Goal: Book appointment/travel/reservation

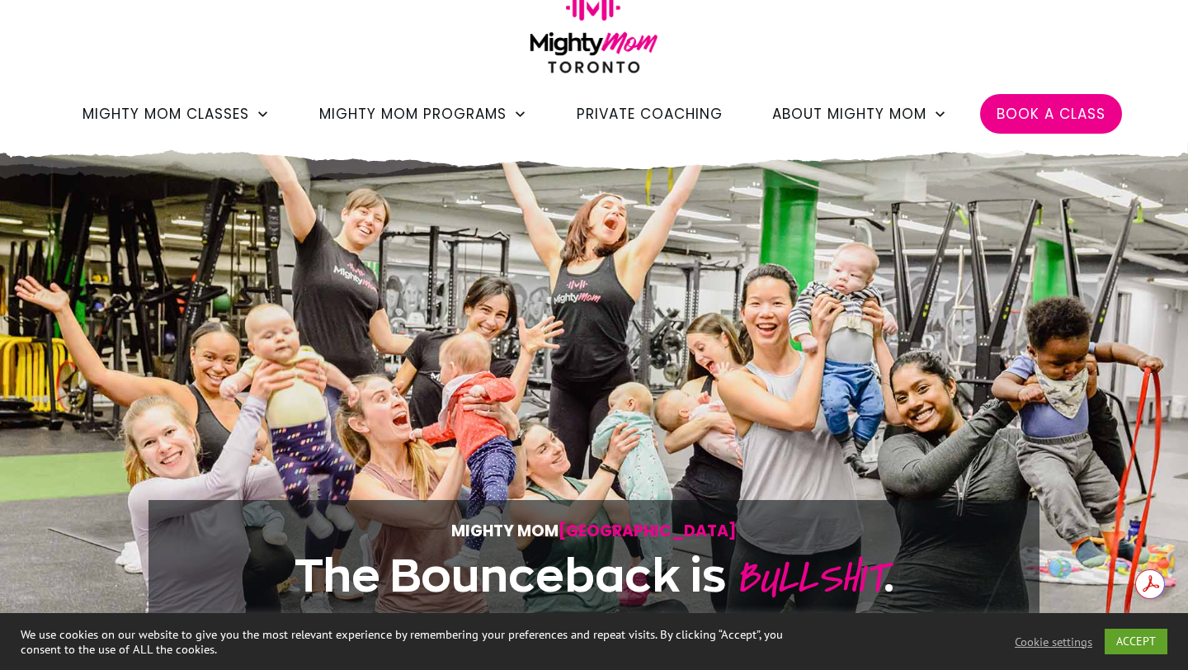
scroll to position [31, 0]
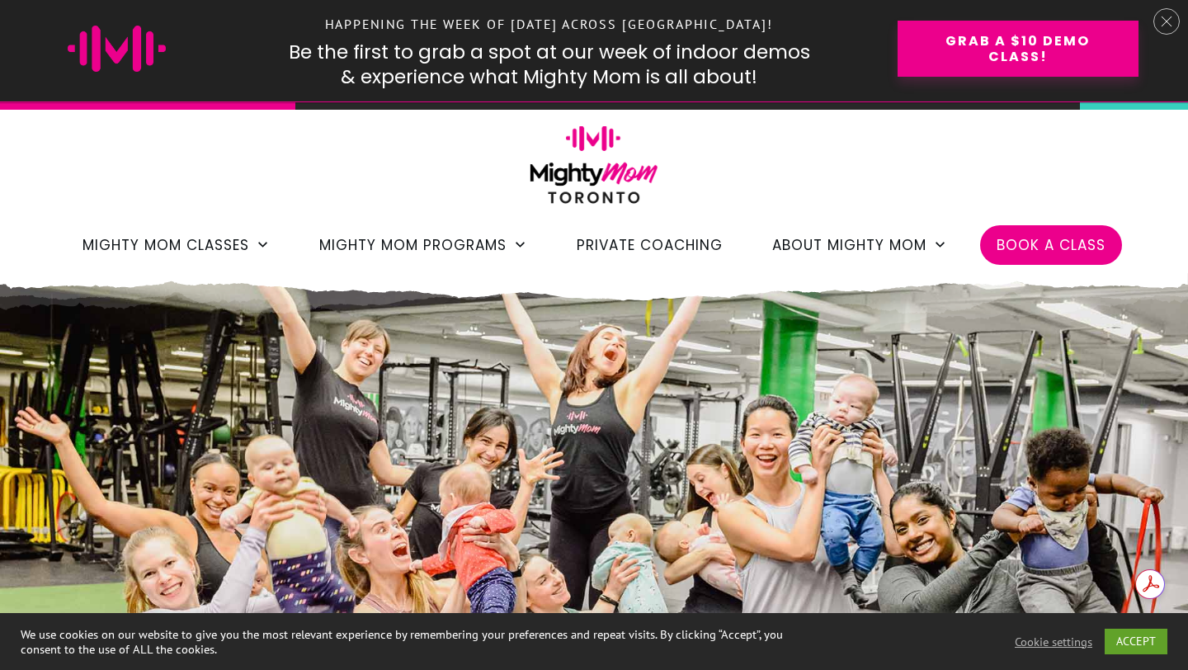
click at [1044, 243] on span "Book a Class" at bounding box center [1050, 245] width 109 height 28
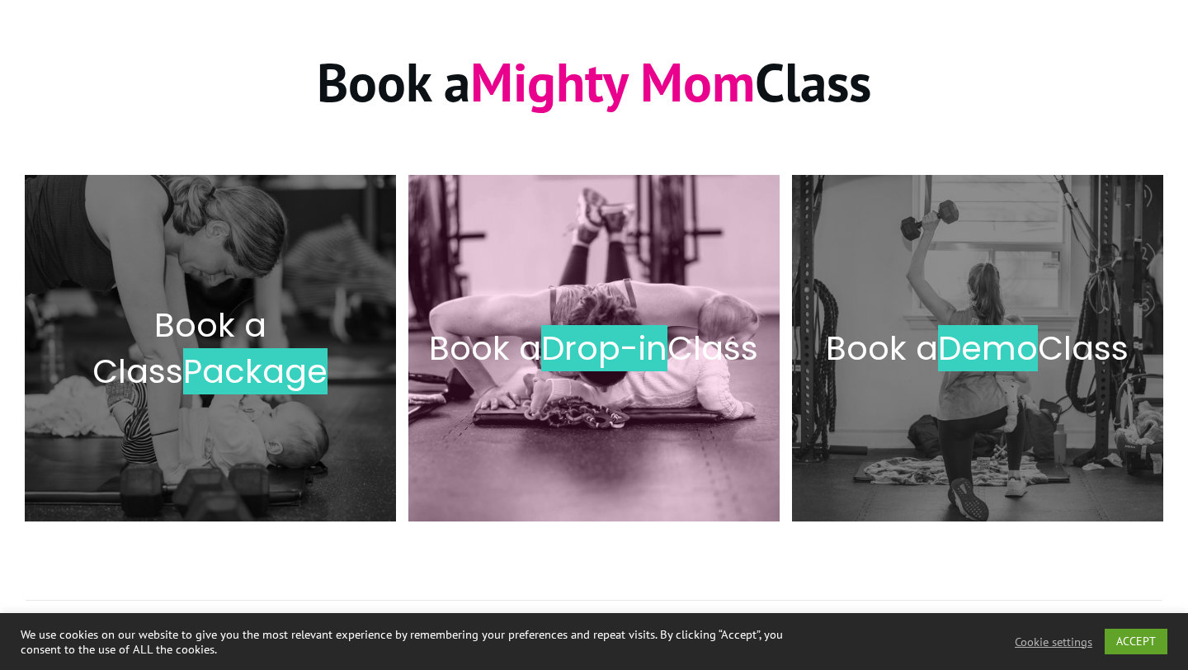
scroll to position [200, 0]
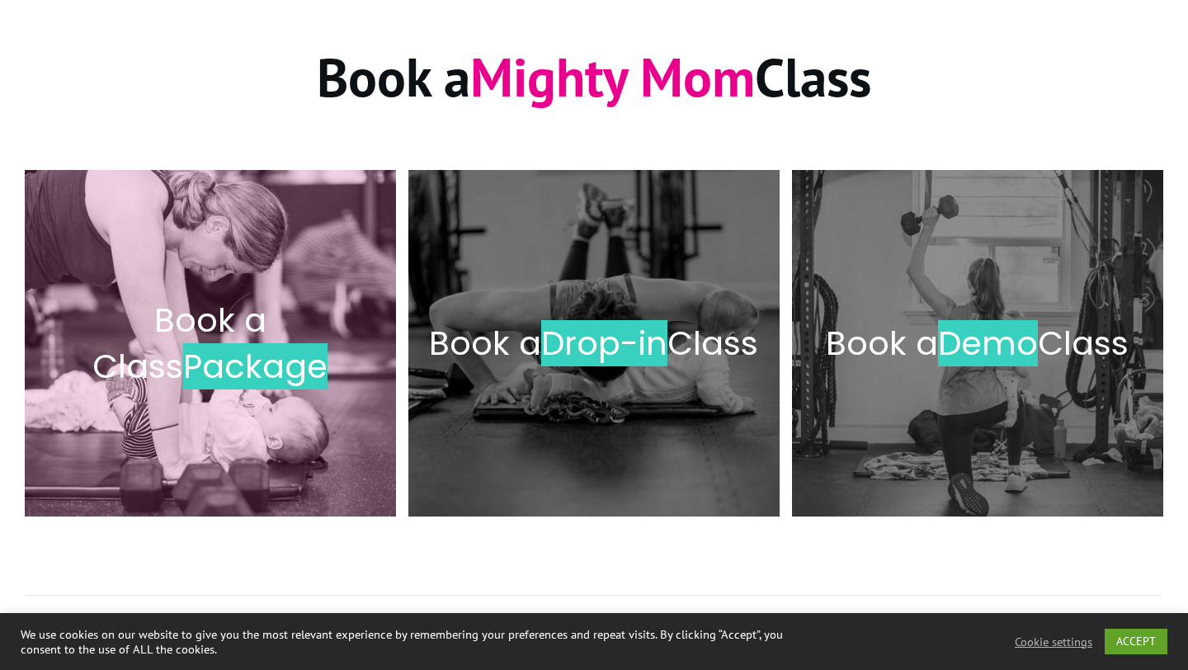
click at [242, 332] on span "Book a Class" at bounding box center [179, 343] width 174 height 92
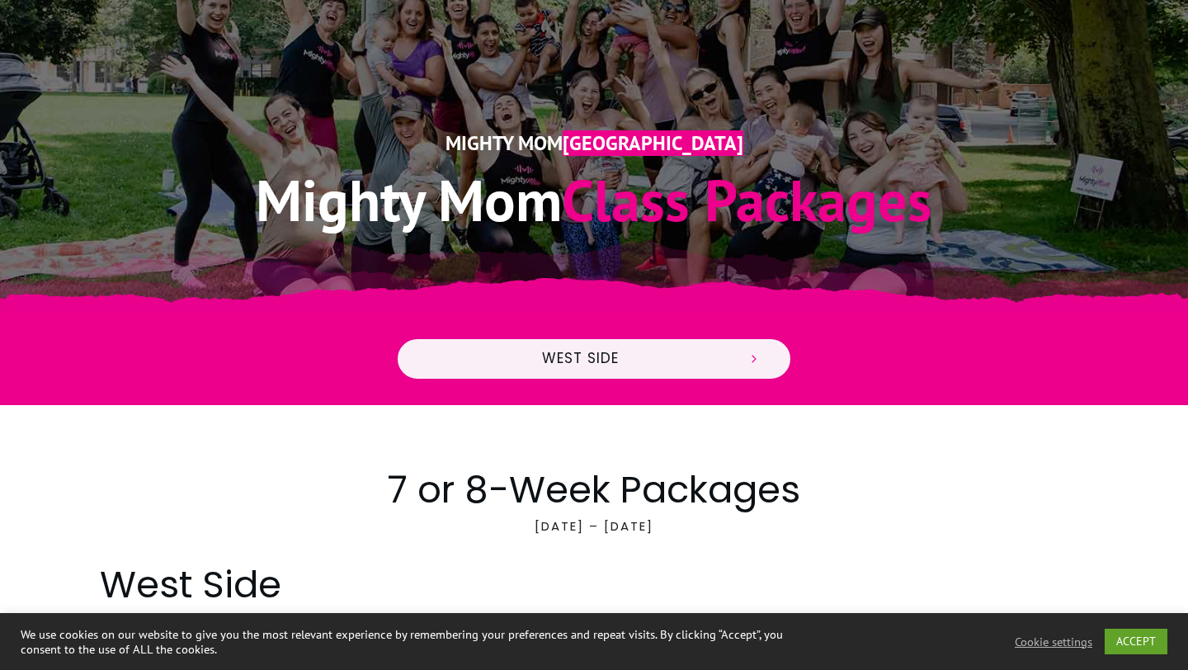
scroll to position [290, 0]
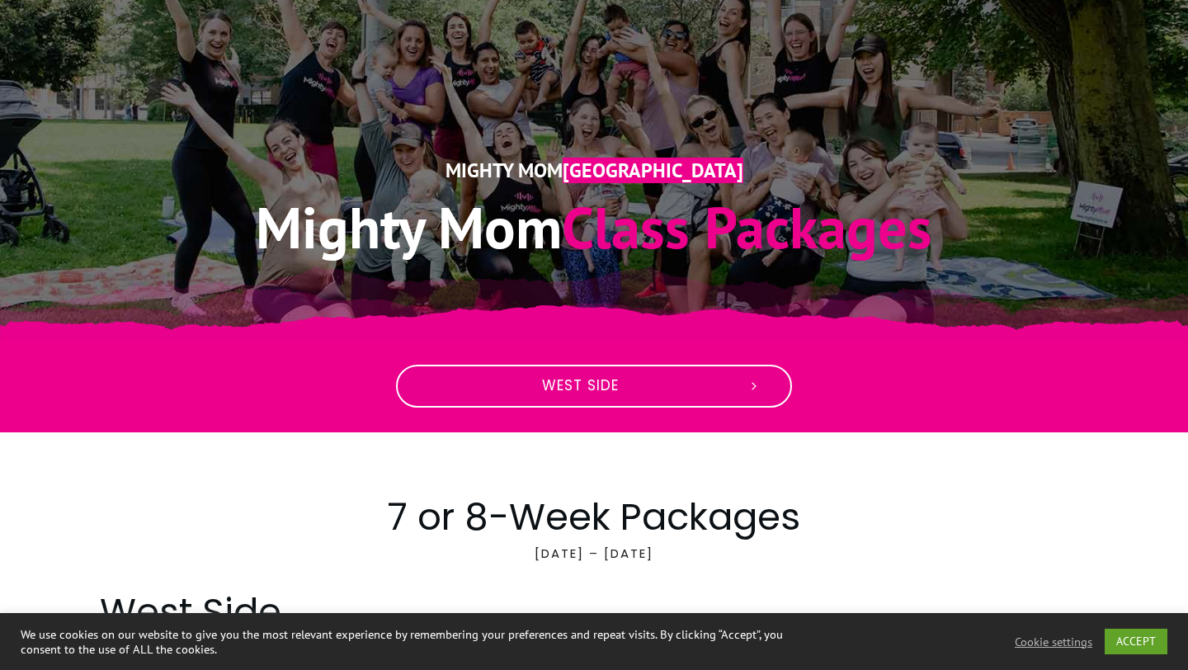
click at [766, 393] on link "West Side" at bounding box center [594, 386] width 396 height 43
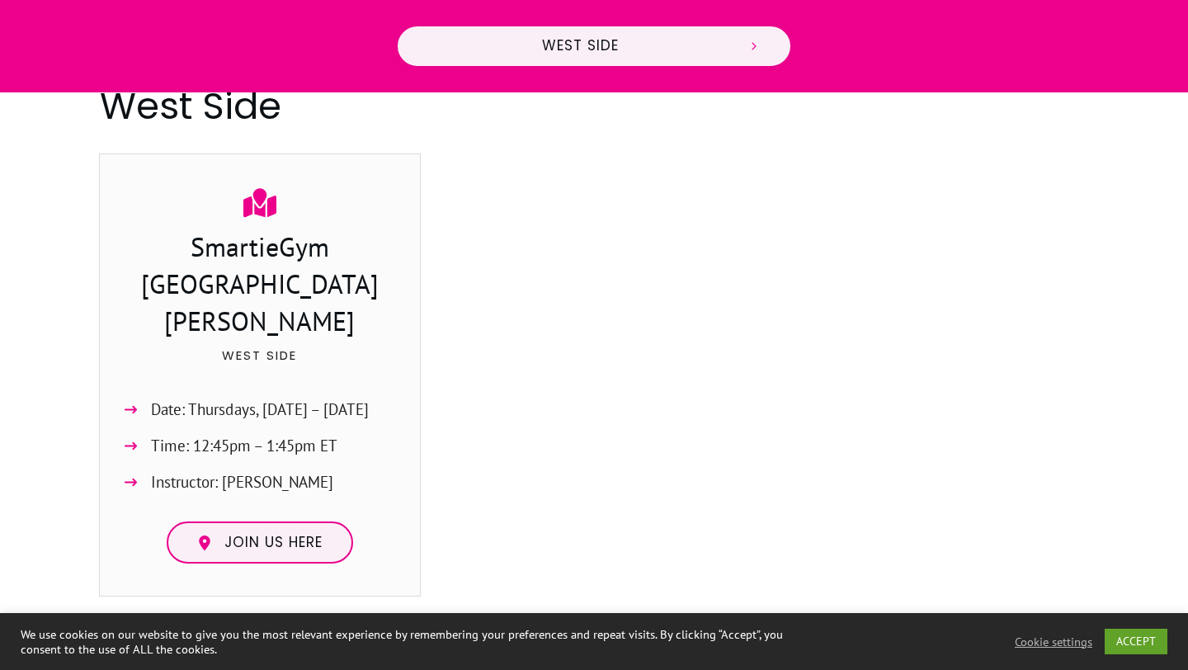
scroll to position [844, 0]
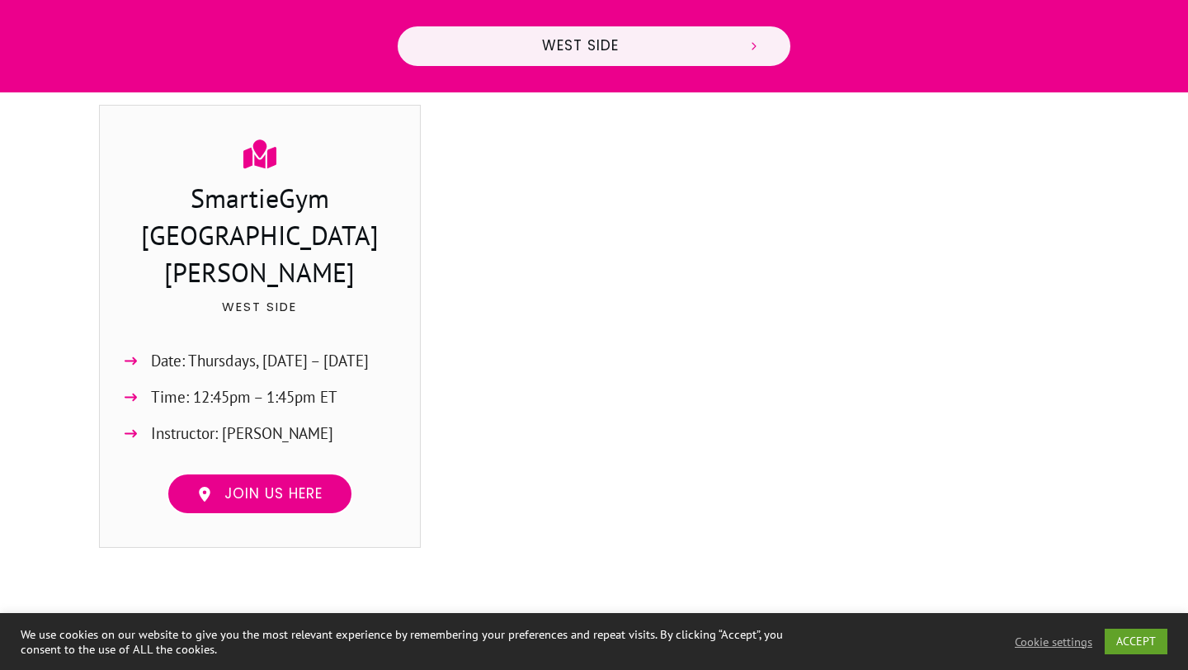
click at [255, 485] on span "Join us here" at bounding box center [273, 494] width 98 height 18
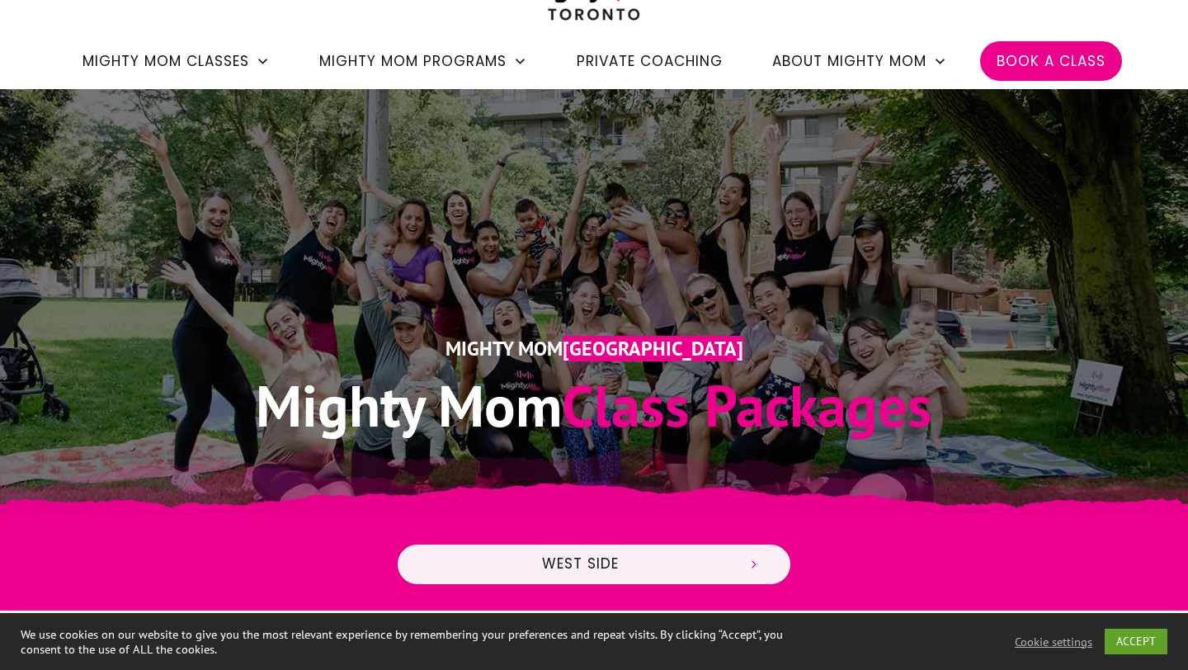
scroll to position [143, 0]
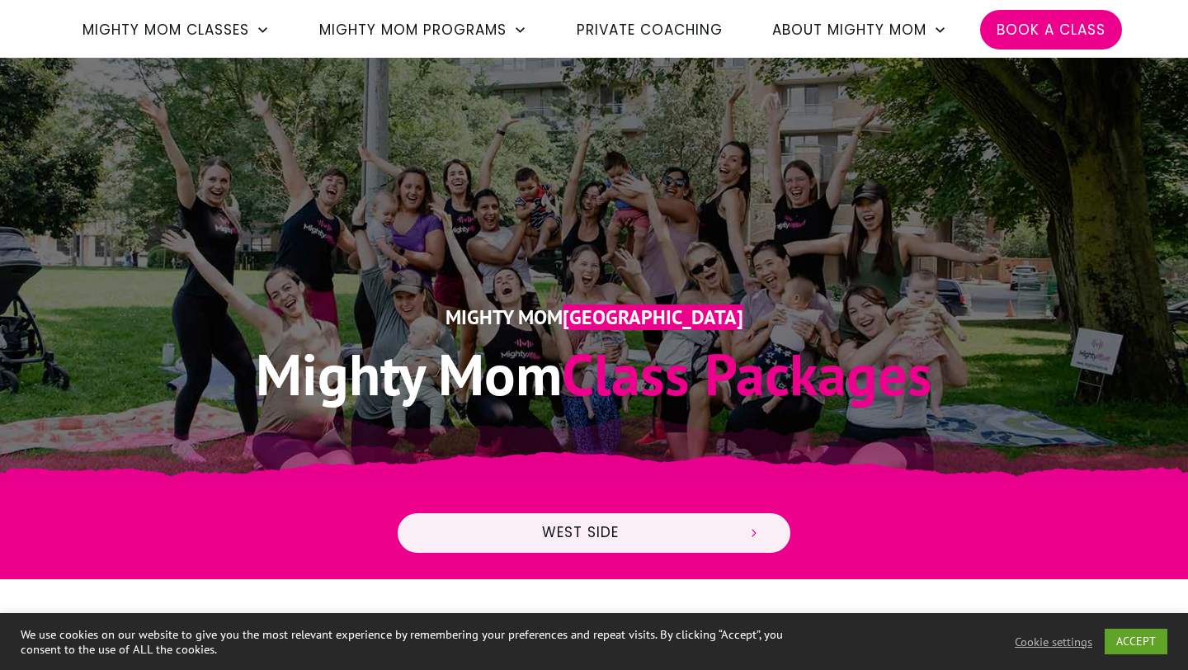
scroll to position [290, 0]
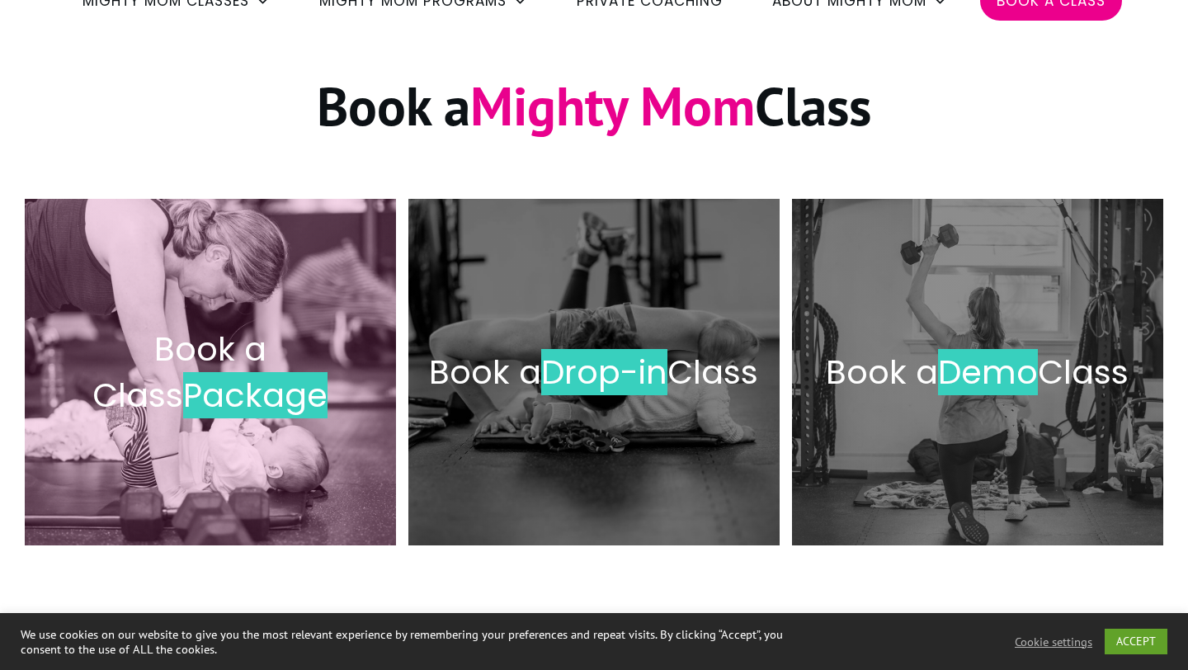
scroll to position [184, 0]
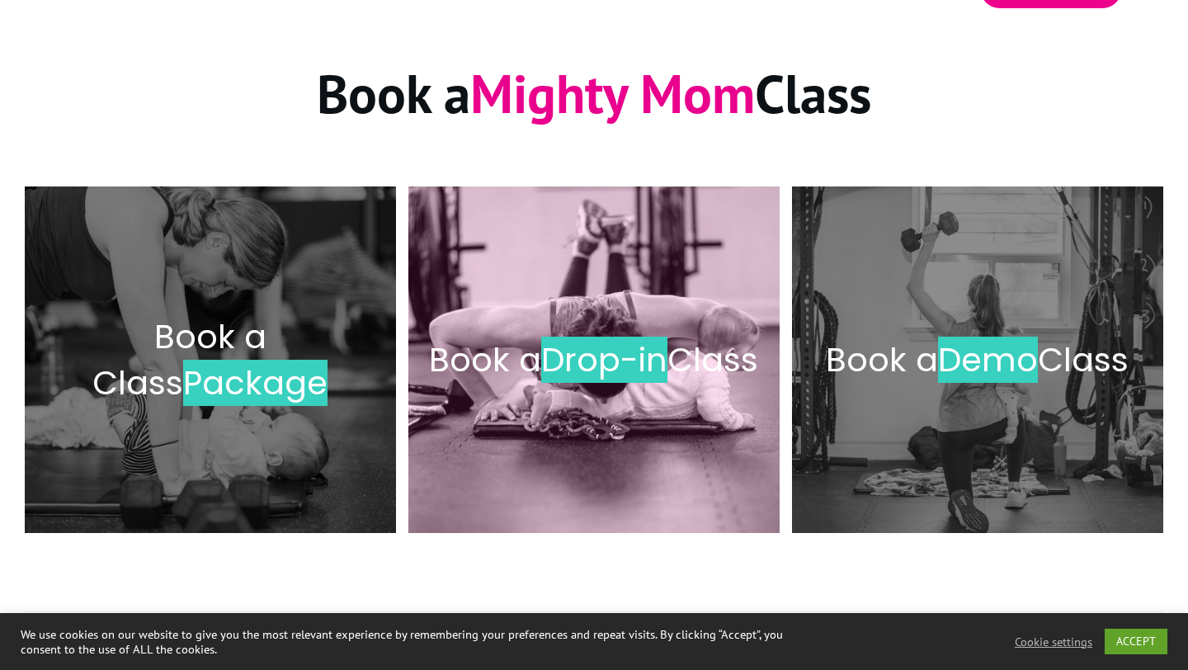
click at [564, 372] on h2 "Book a Drop-in Class" at bounding box center [594, 360] width 337 height 46
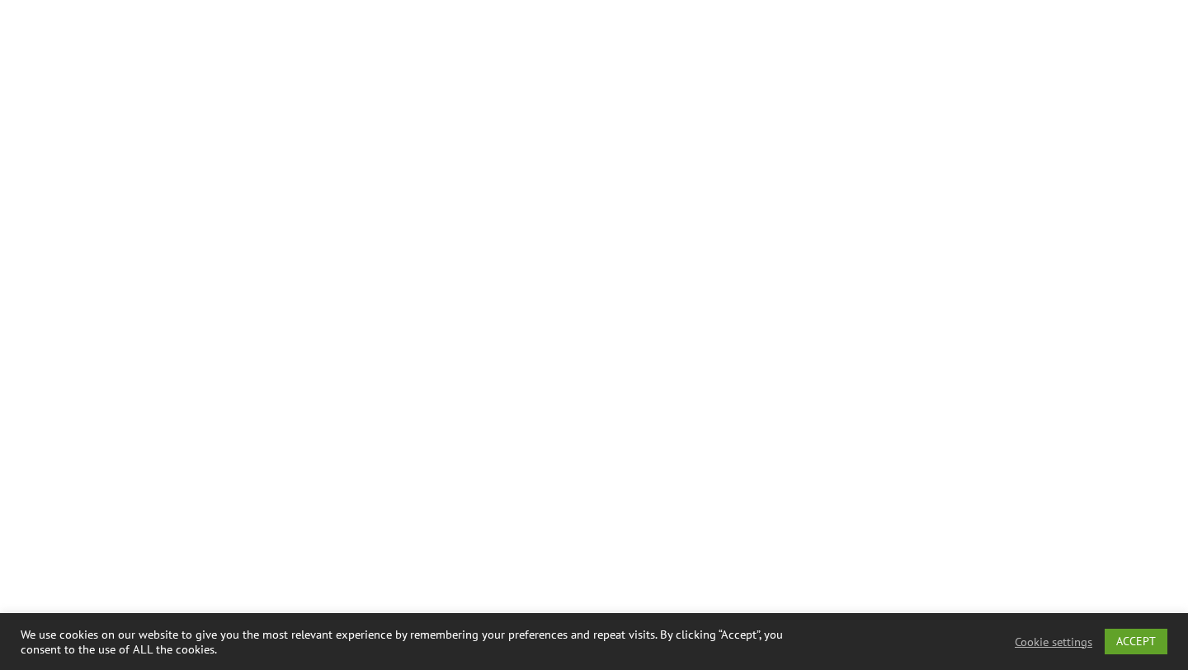
scroll to position [1464, 0]
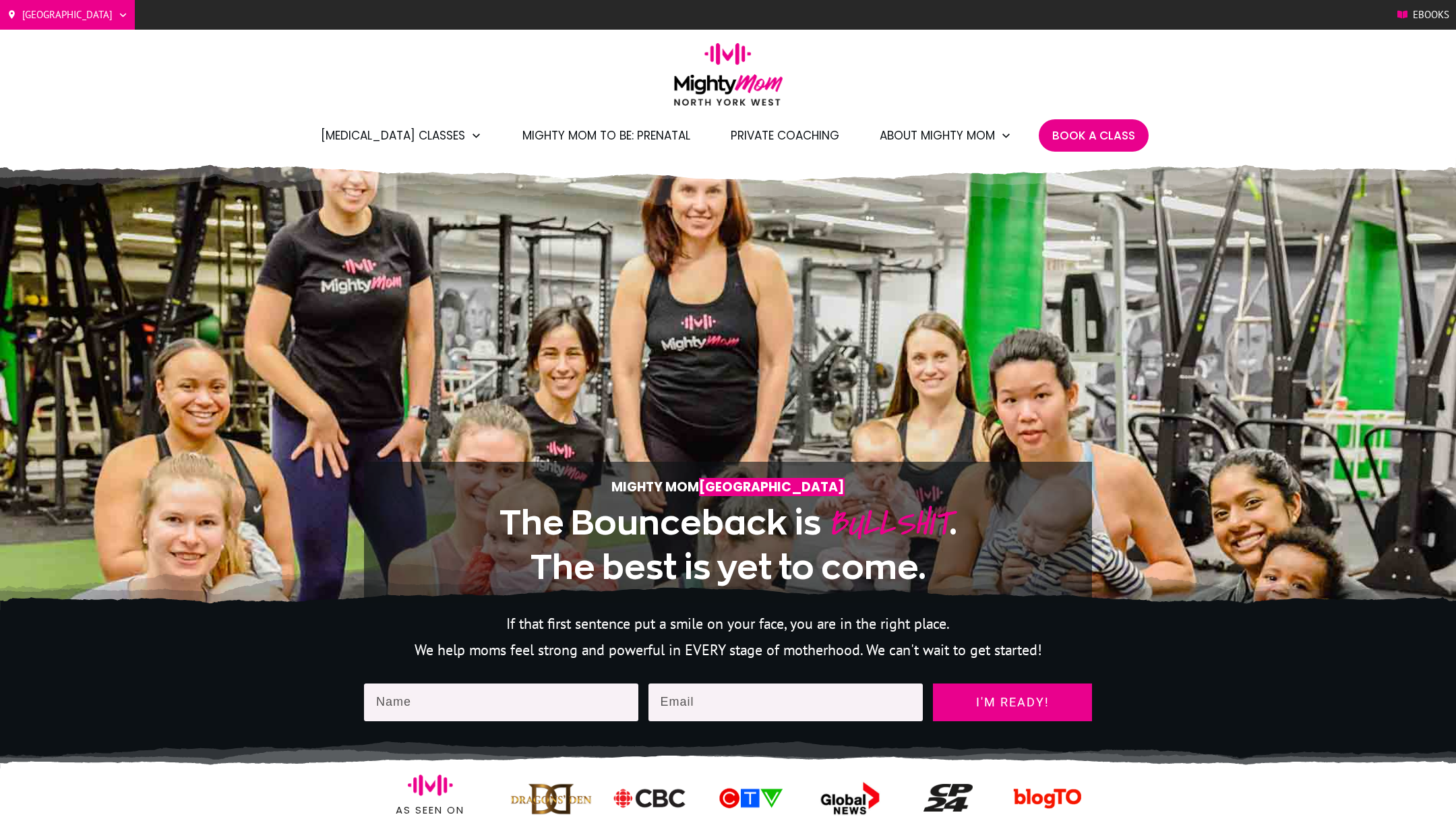
click at [1092, 125] on span "Book A Class" at bounding box center [1093, 136] width 83 height 23
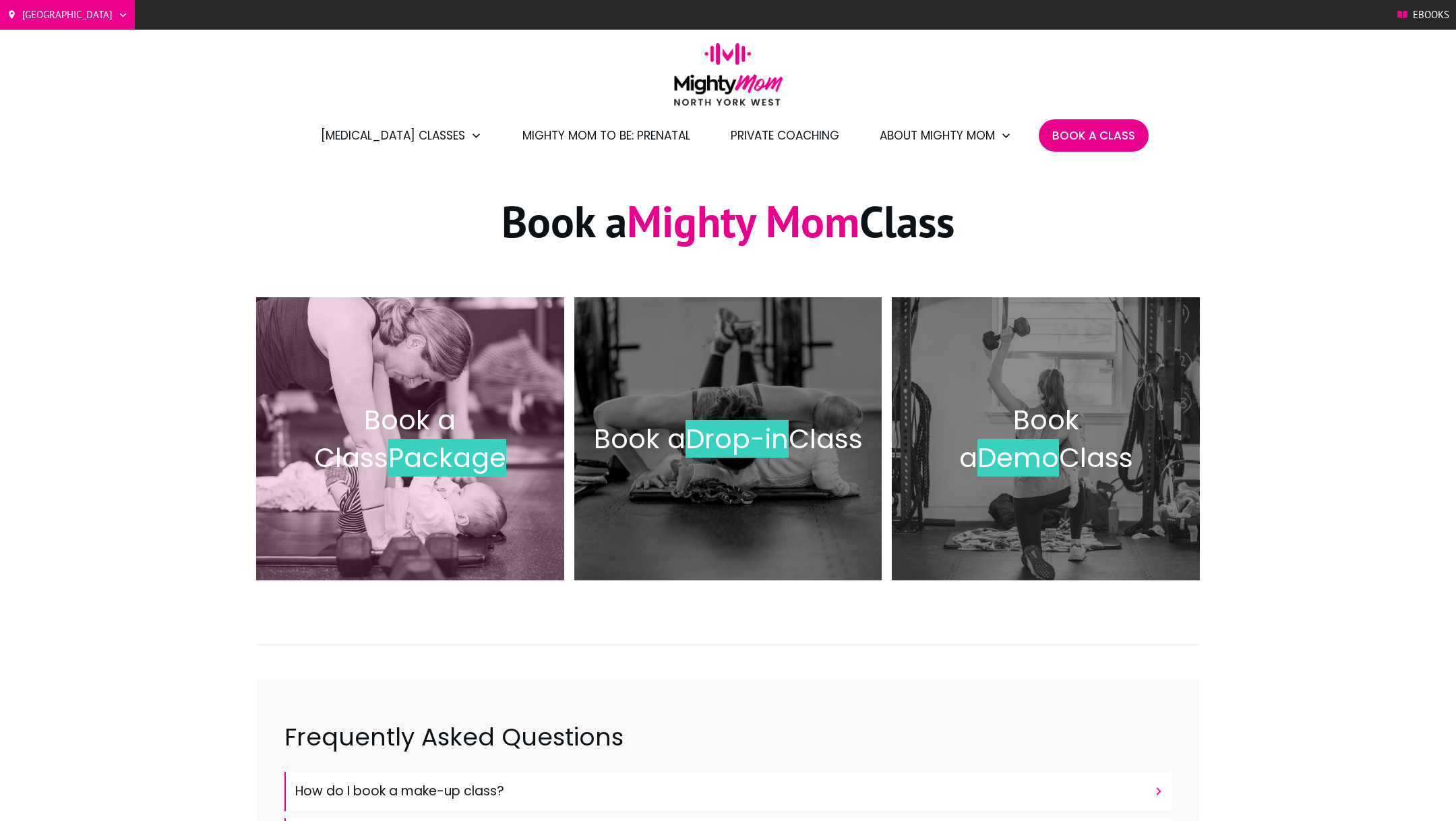
click at [440, 426] on span "Book a Class" at bounding box center [385, 439] width 142 height 75
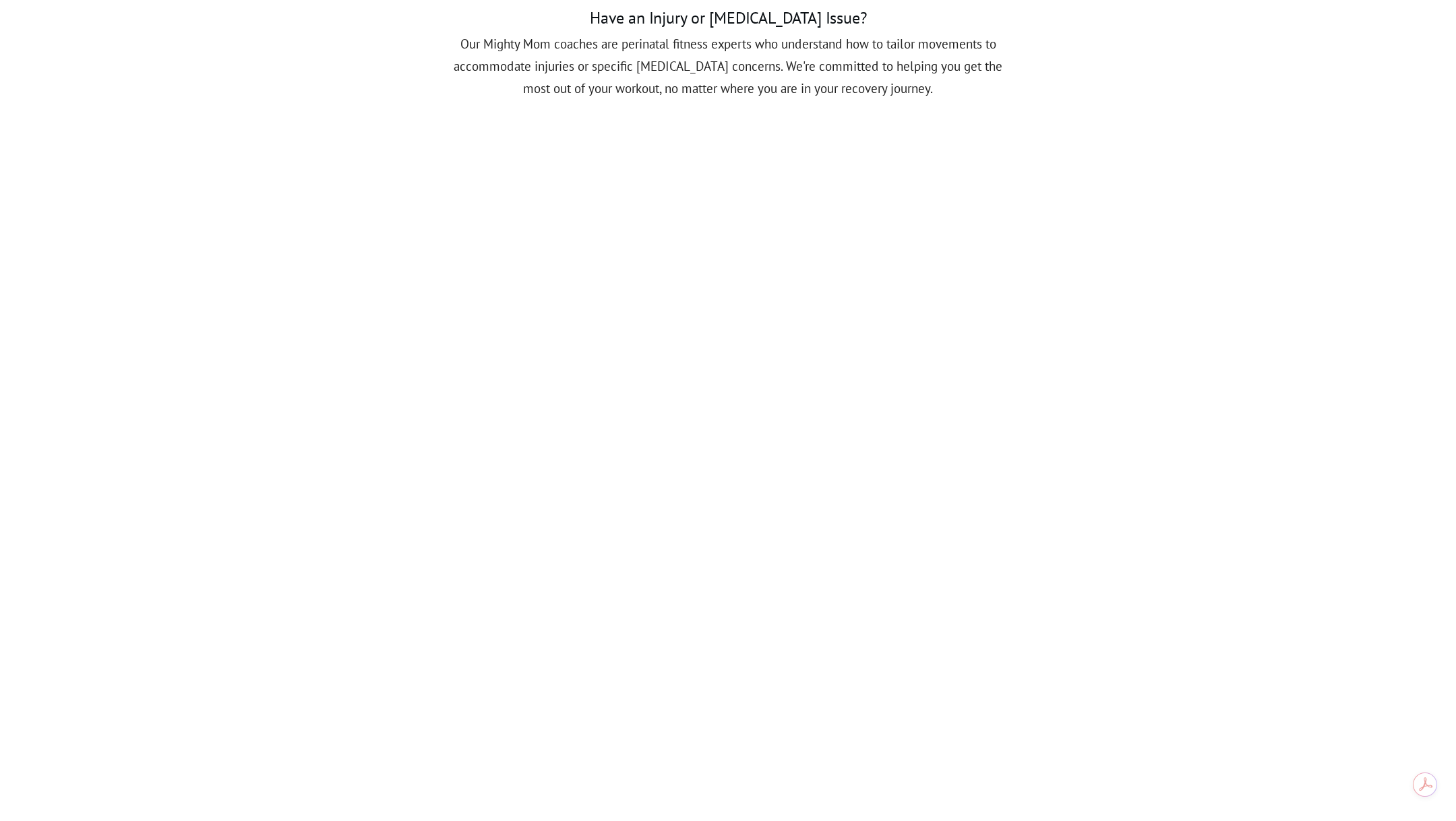
scroll to position [1354, 0]
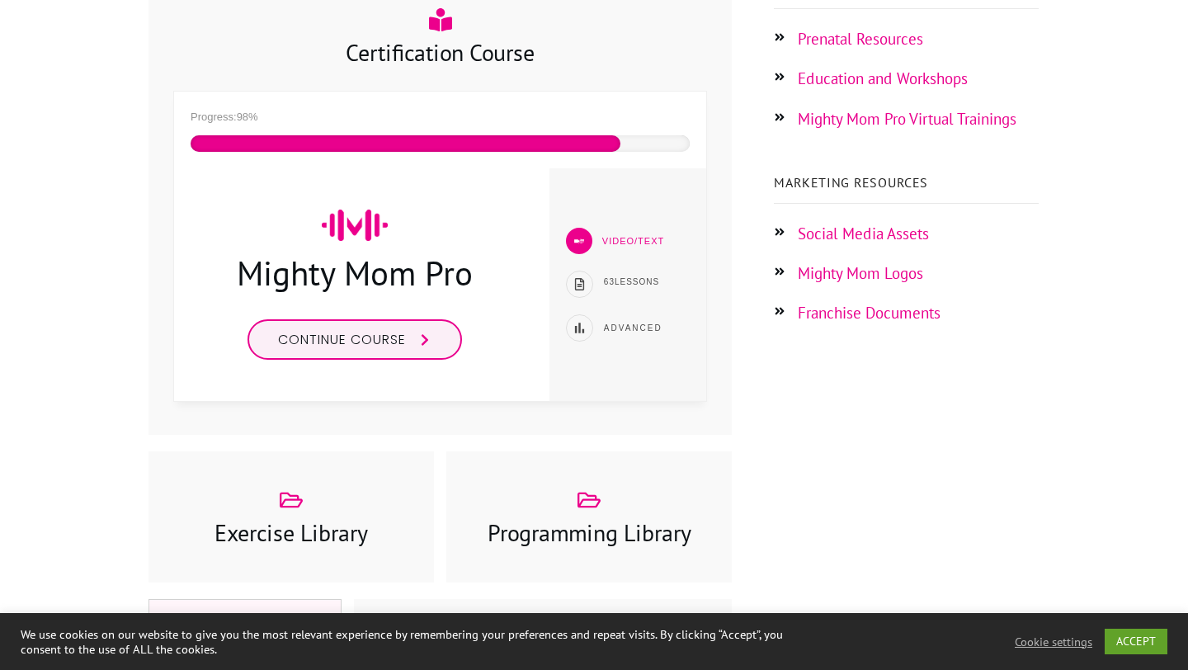
scroll to position [381, 0]
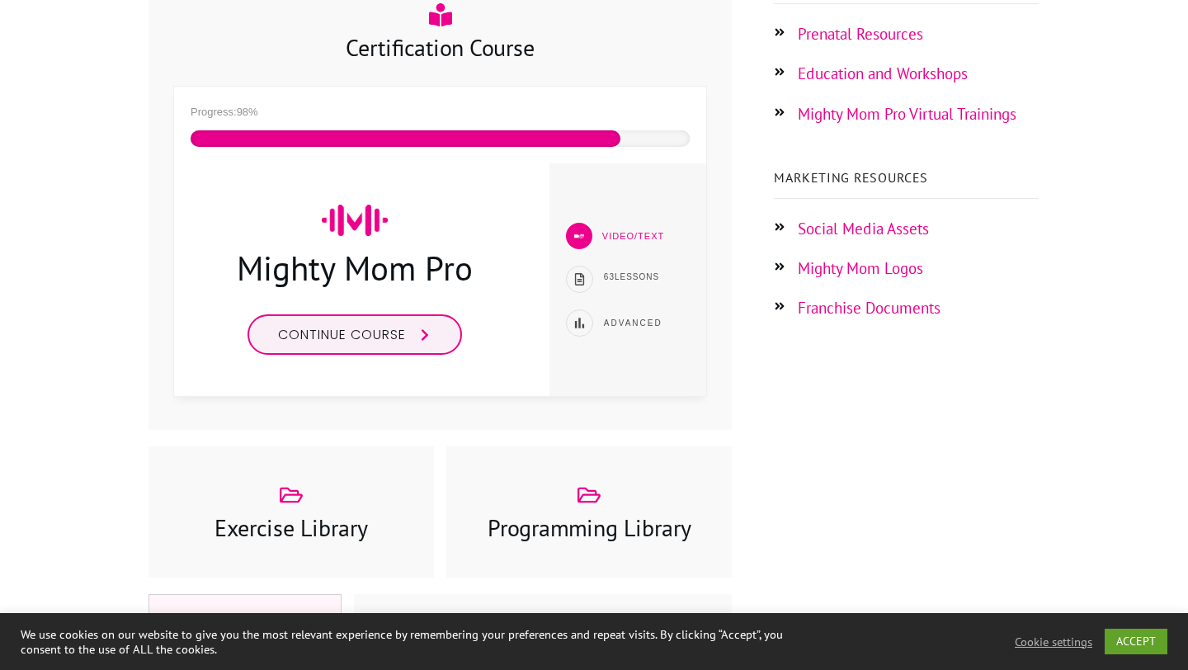
click at [897, 71] on link "Education and Workshops" at bounding box center [883, 74] width 170 height 20
